Goal: Task Accomplishment & Management: Use online tool/utility

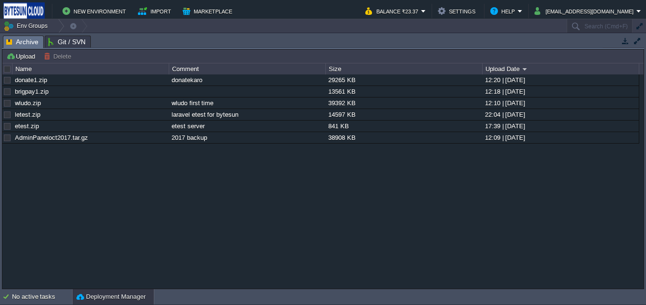
click at [110, 292] on button "Deployment Manager" at bounding box center [110, 297] width 69 height 10
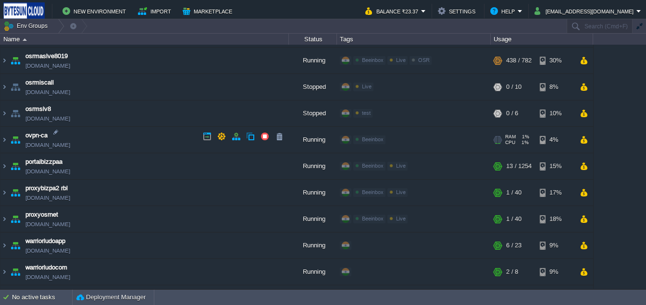
scroll to position [782, 0]
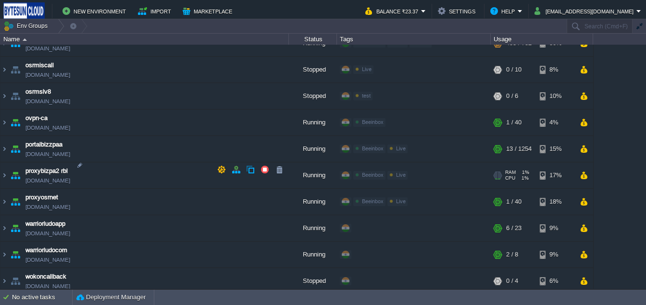
click at [10, 168] on img at bounding box center [15, 176] width 13 height 26
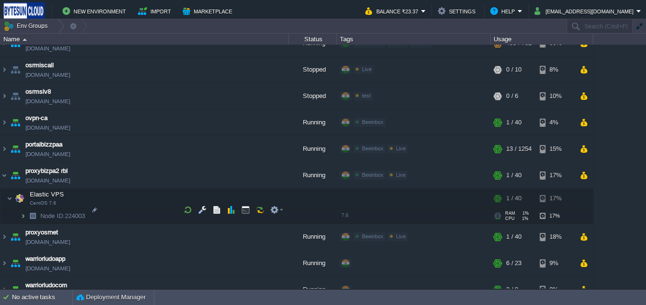
click at [23, 210] on img at bounding box center [23, 216] width 6 height 15
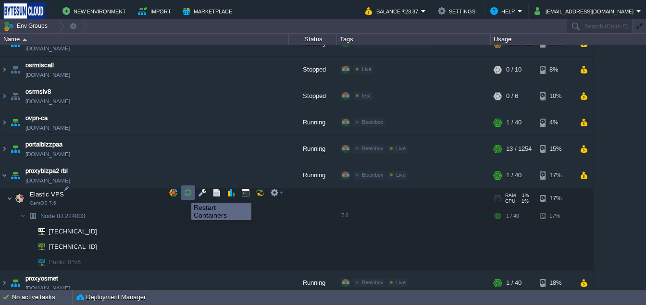
click at [184, 194] on button "button" at bounding box center [188, 193] width 9 height 9
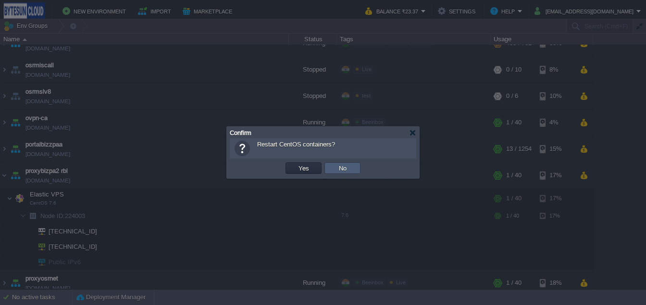
click at [333, 168] on td "No" at bounding box center [343, 169] width 36 height 12
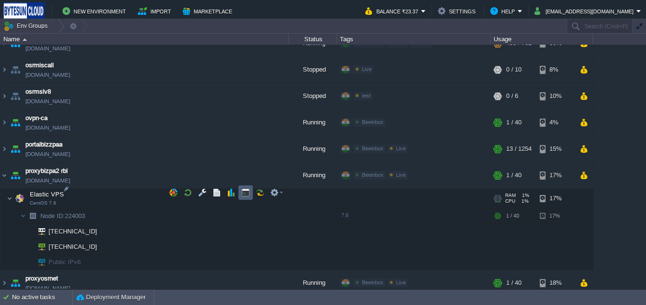
click at [243, 194] on button "button" at bounding box center [245, 193] width 9 height 9
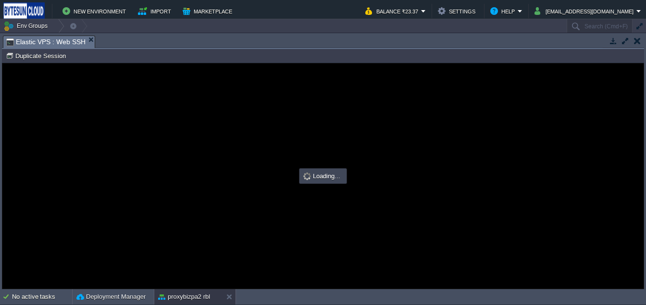
scroll to position [0, 0]
type input "#000000"
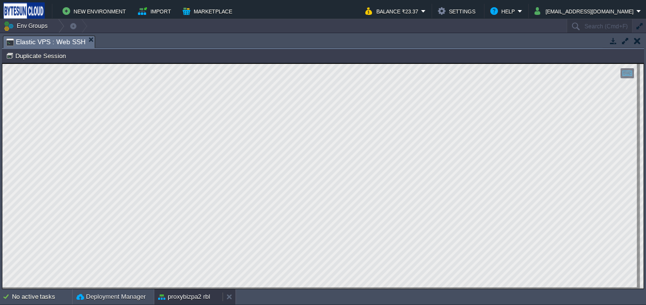
click at [177, 300] on button "proxybizpa2 rbl" at bounding box center [184, 297] width 52 height 10
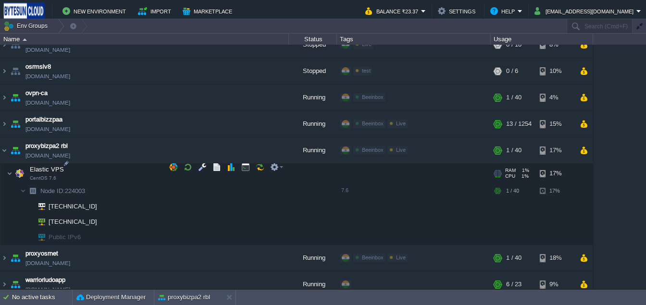
scroll to position [803, 0]
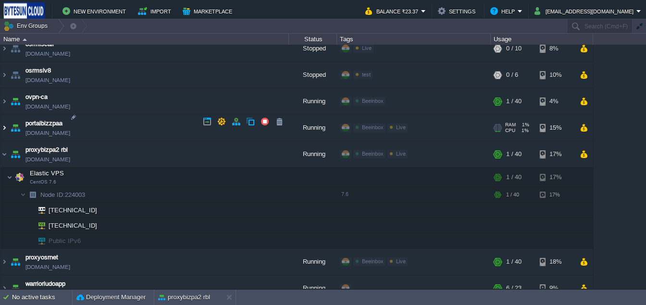
click at [4, 122] on img at bounding box center [4, 128] width 8 height 26
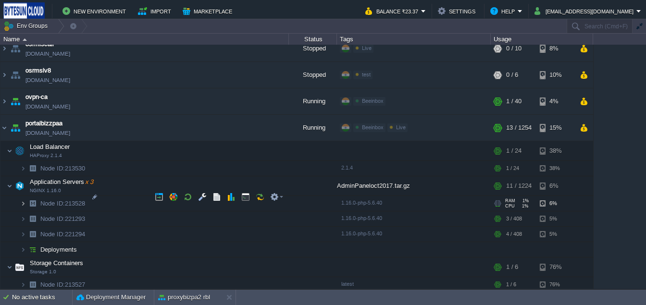
click at [22, 200] on img at bounding box center [23, 203] width 6 height 15
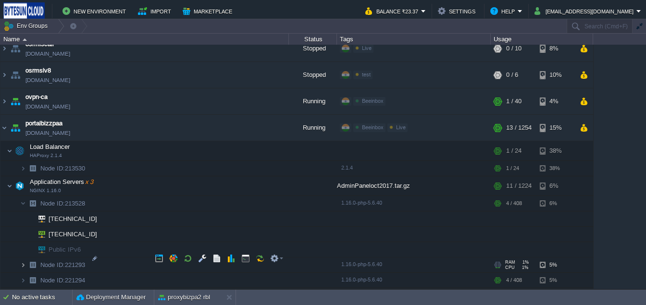
click at [21, 258] on img at bounding box center [23, 265] width 6 height 15
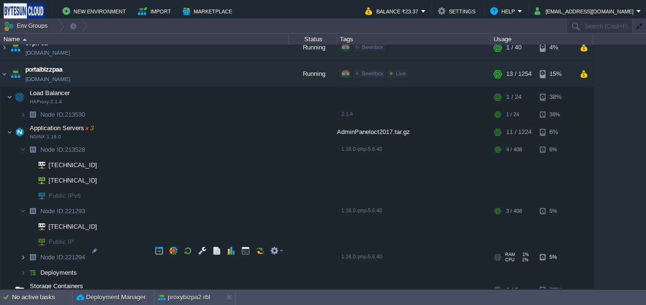
scroll to position [857, 0]
click at [21, 250] on img at bounding box center [23, 257] width 6 height 15
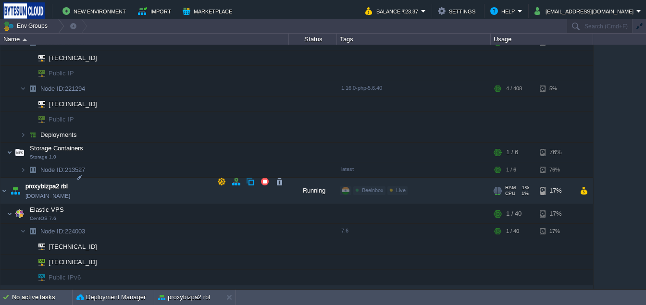
scroll to position [1026, 0]
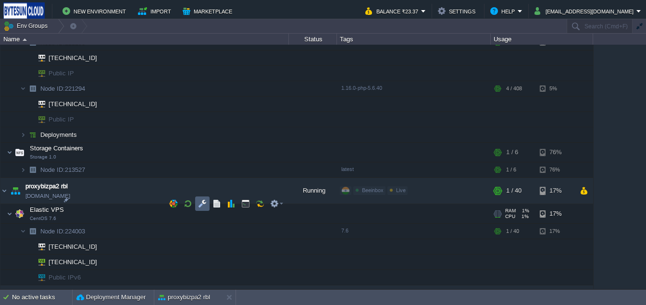
click at [203, 207] on button "button" at bounding box center [202, 204] width 9 height 9
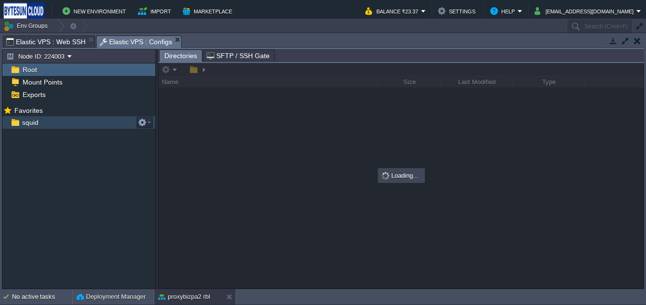
click at [39, 127] on span "squid" at bounding box center [30, 122] width 20 height 9
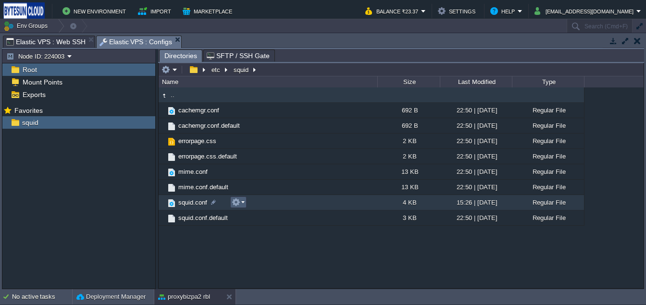
click at [241, 203] on em at bounding box center [238, 202] width 13 height 9
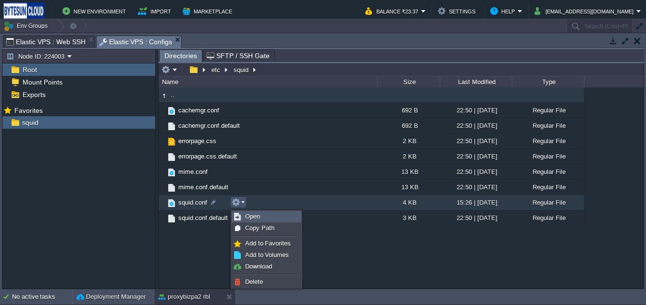
click at [249, 214] on span "Open" at bounding box center [252, 216] width 15 height 7
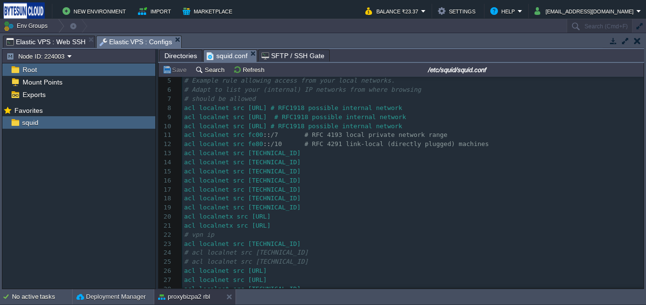
scroll to position [40, 0]
click at [273, 171] on span "acl localnet src [TECHNICAL_ID]" at bounding box center [242, 169] width 117 height 7
click at [171, 303] on div "proxybizpa2 rbl" at bounding box center [188, 297] width 68 height 15
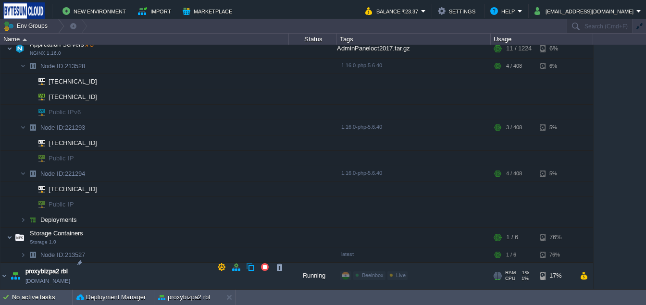
scroll to position [928, 0]
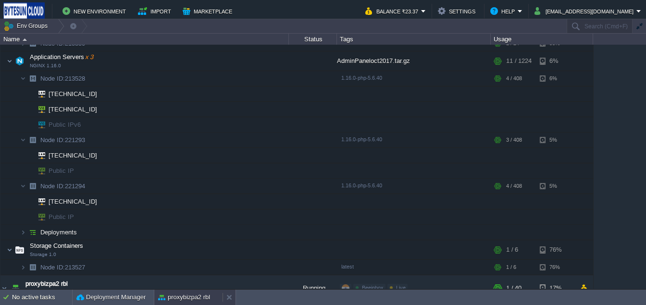
click at [188, 297] on button "proxybizpa2 rbl" at bounding box center [184, 298] width 52 height 10
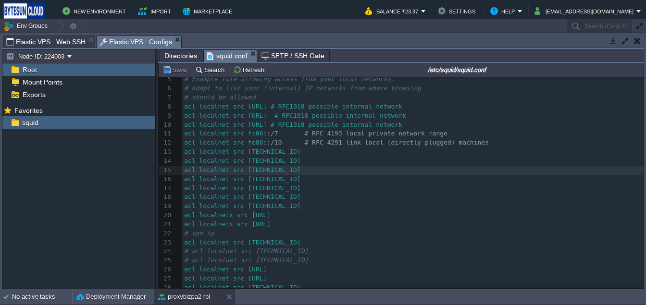
click at [289, 172] on span "acl localnet src [TECHNICAL_ID]" at bounding box center [242, 169] width 117 height 7
click at [191, 297] on button "proxybizpa2 rbl" at bounding box center [184, 297] width 52 height 10
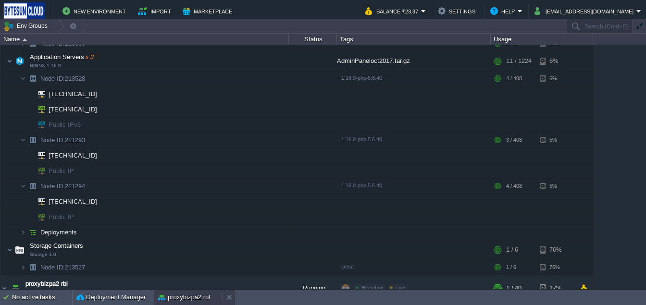
click at [191, 297] on button "proxybizpa2 rbl" at bounding box center [184, 298] width 52 height 10
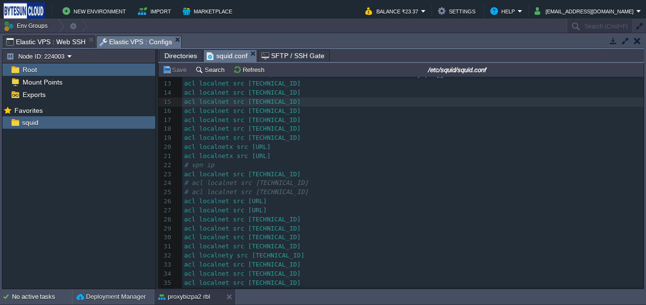
scroll to position [0, 0]
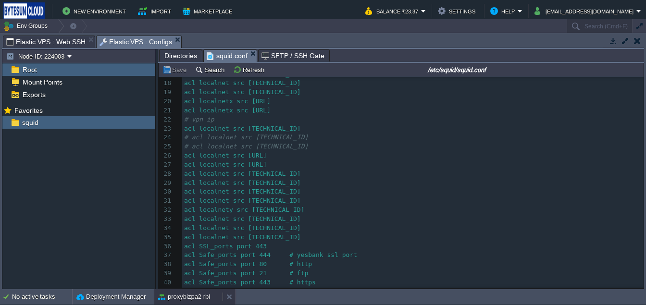
click at [186, 301] on button "proxybizpa2 rbl" at bounding box center [184, 297] width 52 height 10
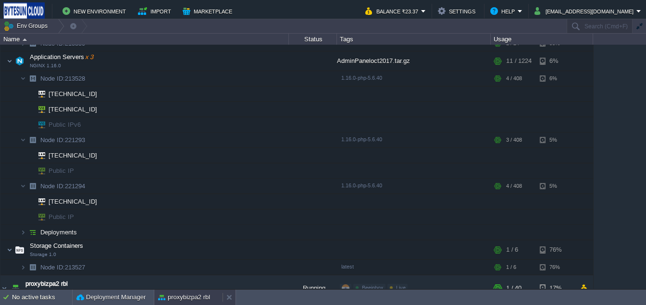
click at [186, 301] on button "proxybizpa2 rbl" at bounding box center [184, 298] width 52 height 10
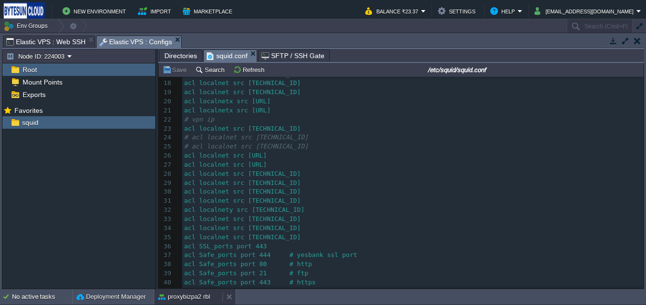
click at [188, 294] on button "proxybizpa2 rbl" at bounding box center [184, 297] width 52 height 10
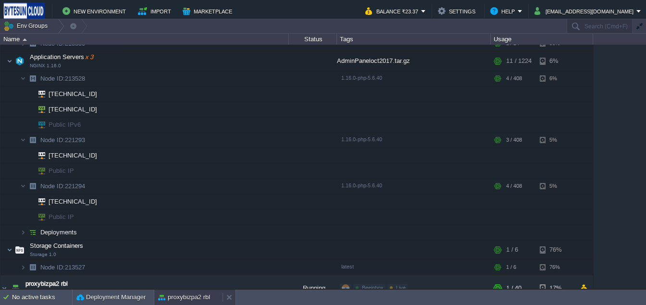
click at [188, 294] on button "proxybizpa2 rbl" at bounding box center [184, 298] width 52 height 10
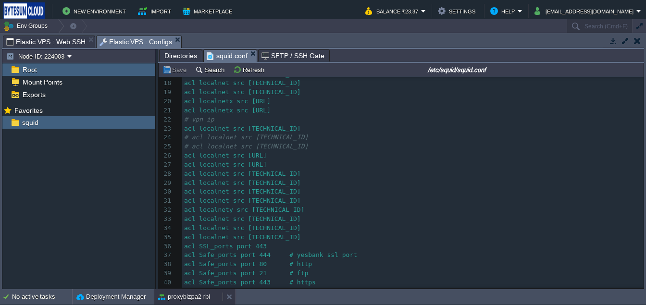
click at [182, 295] on button "proxybizpa2 rbl" at bounding box center [184, 297] width 52 height 10
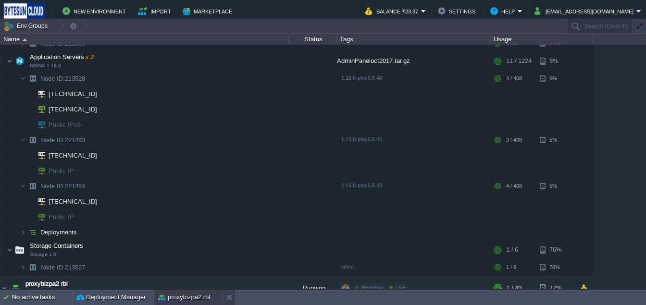
click at [182, 295] on button "proxybizpa2 rbl" at bounding box center [184, 298] width 52 height 10
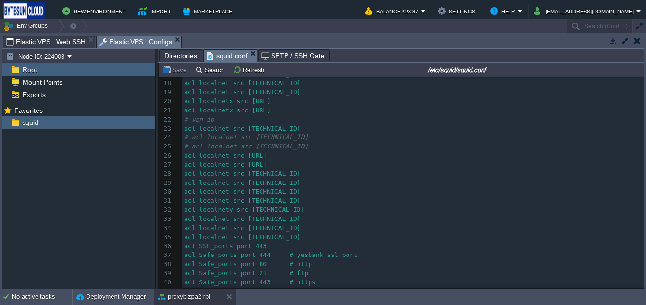
click at [182, 295] on button "proxybizpa2 rbl" at bounding box center [184, 297] width 52 height 10
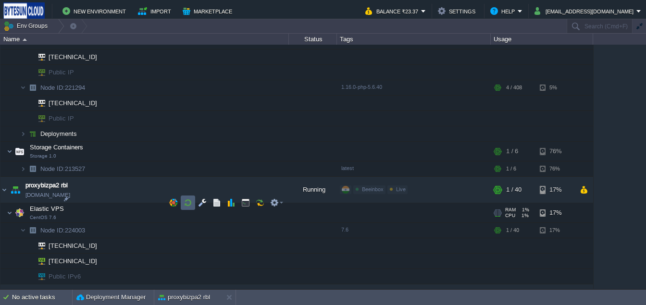
click at [187, 208] on td at bounding box center [188, 203] width 14 height 14
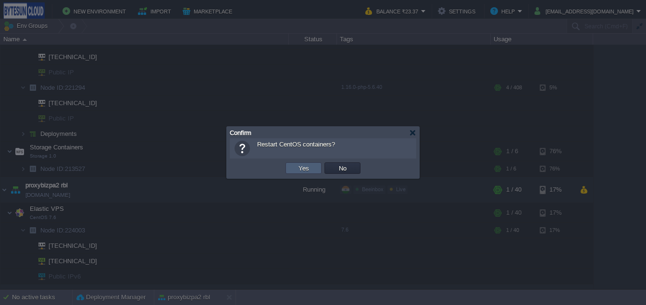
click at [291, 173] on td "Yes" at bounding box center [304, 169] width 36 height 12
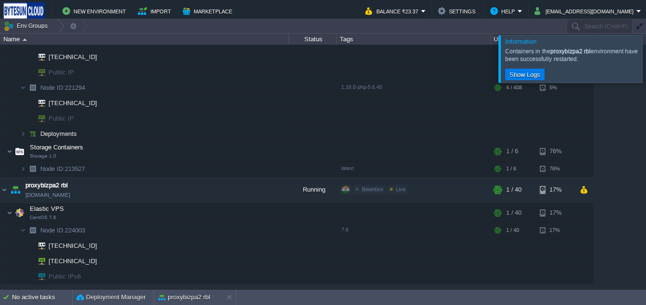
click at [646, 50] on div at bounding box center [658, 58] width 0 height 47
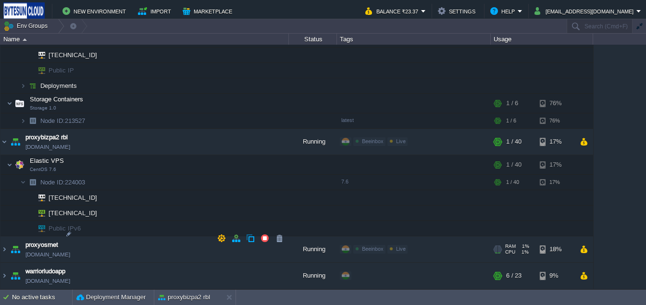
scroll to position [1064, 0]
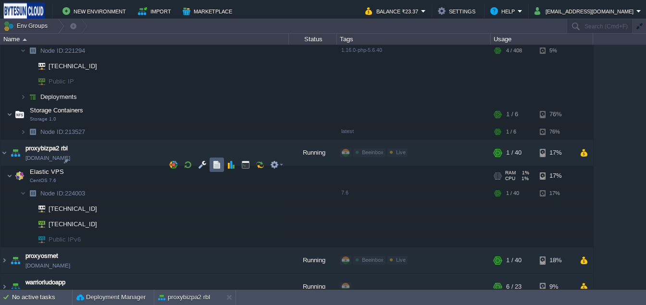
click at [212, 165] on td at bounding box center [217, 165] width 14 height 14
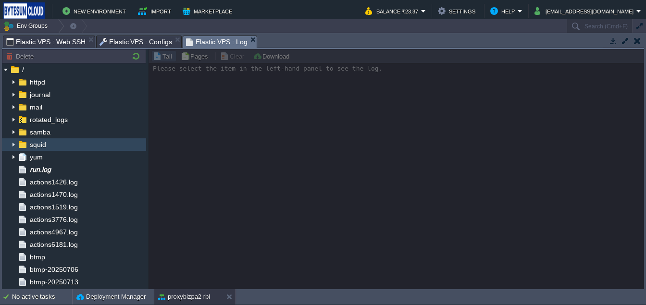
click at [11, 141] on img at bounding box center [14, 145] width 8 height 13
click at [13, 146] on img at bounding box center [14, 145] width 8 height 13
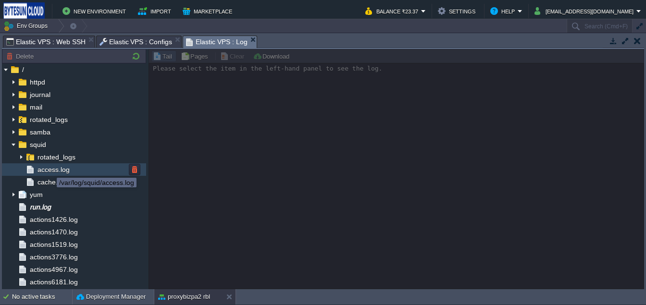
click at [50, 169] on span "access.log" at bounding box center [54, 169] width 36 height 9
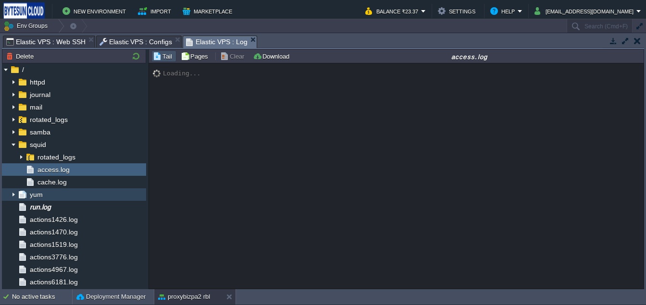
drag, startPoint x: 146, startPoint y: 196, endPoint x: 121, endPoint y: 191, distance: 24.9
click at [121, 191] on div "Node ID: 224003 Delete / httpd journal mail rotated_logs samba squid rotated_lo…" at bounding box center [323, 169] width 643 height 241
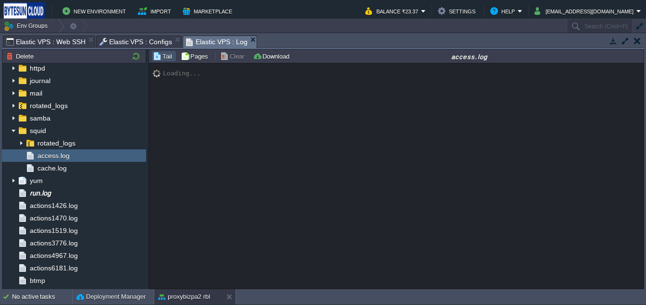
scroll to position [0, 0]
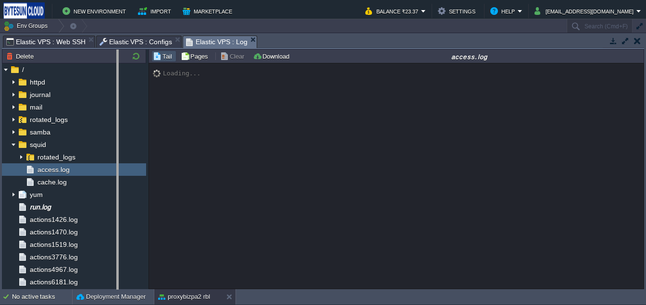
drag, startPoint x: 148, startPoint y: 160, endPoint x: 118, endPoint y: 157, distance: 30.0
click at [118, 157] on body "New Environment Import Marketplace Bonus ₹0.00 Upgrade Account Balance ₹23.37 S…" at bounding box center [323, 152] width 646 height 305
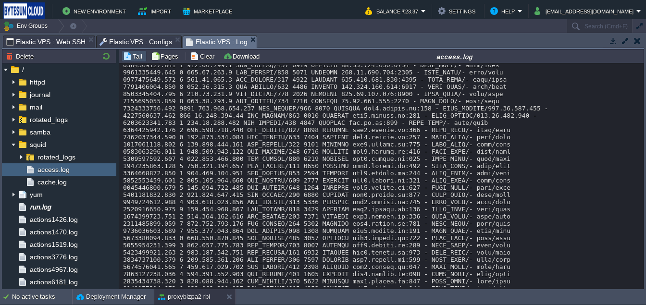
scroll to position [2073, 0]
drag, startPoint x: 188, startPoint y: 197, endPoint x: 244, endPoint y: 198, distance: 56.8
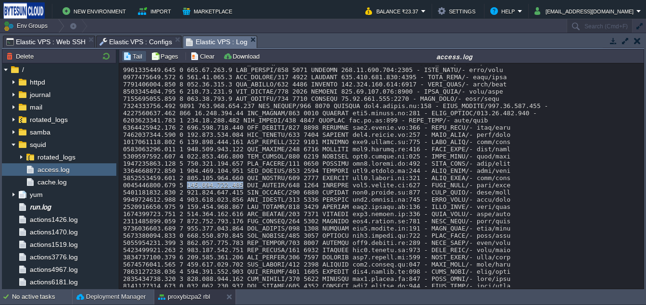
scroll to position [2076, 0]
copy div "[TECHNICAL_ID]"
click at [139, 41] on span "Elastic VPS : Configs" at bounding box center [136, 42] width 73 height 12
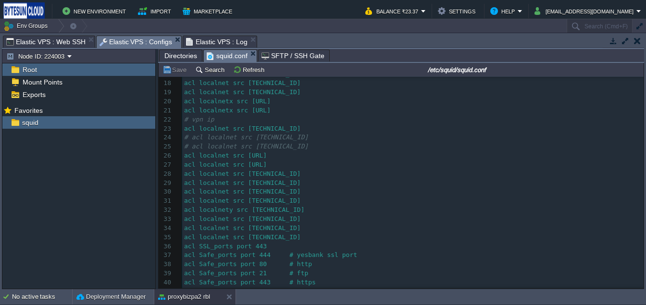
click at [306, 236] on pre "acl localnet src [TECHNICAL_ID]" at bounding box center [413, 237] width 462 height 9
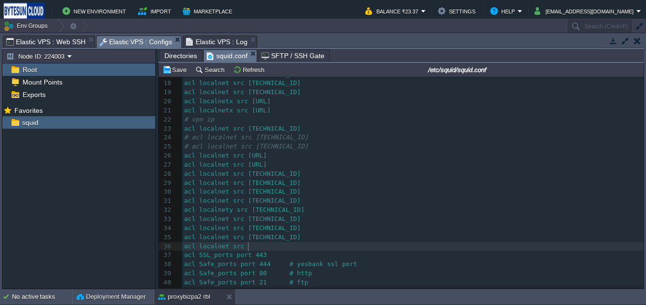
scroll to position [3, 65]
paste textarea
type textarea "acl localnet src"
click at [181, 75] on td "Save" at bounding box center [176, 70] width 30 height 12
click at [183, 295] on button "proxybizpa2 rbl" at bounding box center [184, 297] width 52 height 10
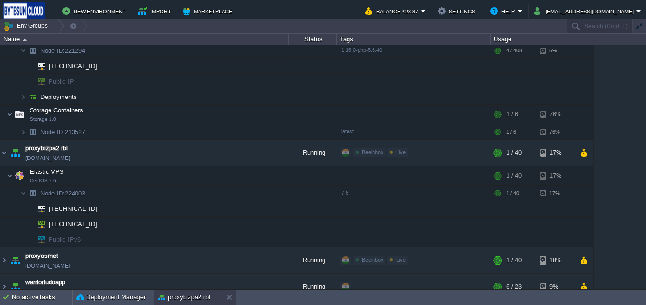
click at [195, 295] on button "proxybizpa2 rbl" at bounding box center [184, 298] width 52 height 10
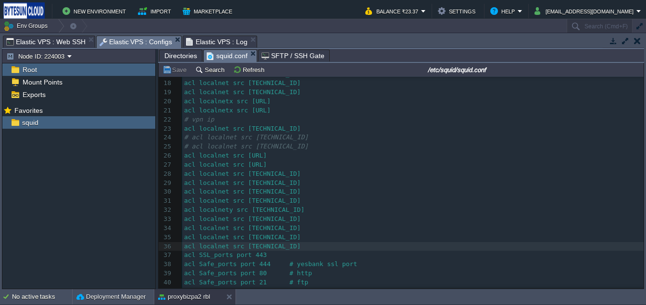
click at [49, 39] on span "Elastic VPS : Web SSH" at bounding box center [45, 42] width 79 height 12
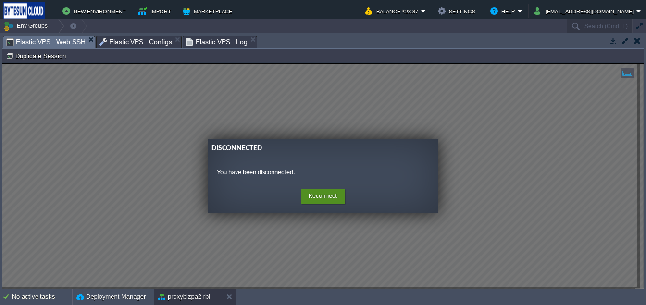
click at [327, 201] on button "Reconnect" at bounding box center [323, 196] width 44 height 15
